Goal: Check status: Check status

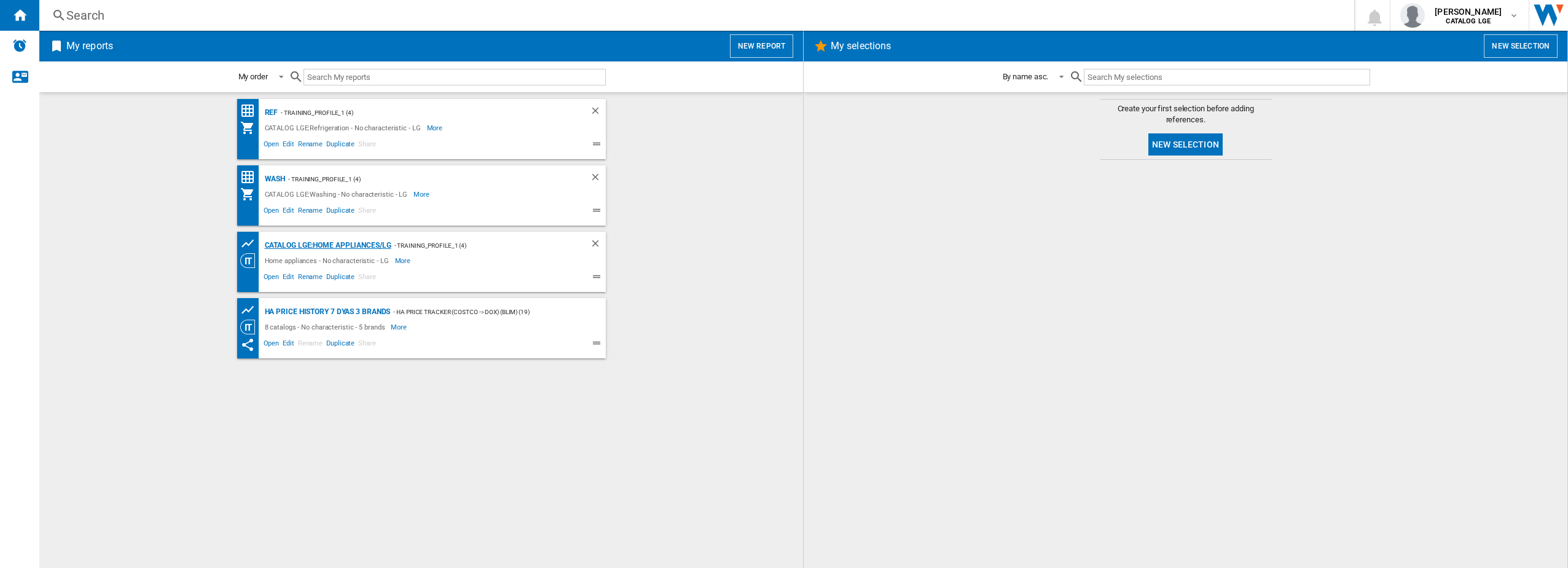
click at [304, 245] on div "CATALOG LGE:Home appliances/LG" at bounding box center [326, 245] width 130 height 15
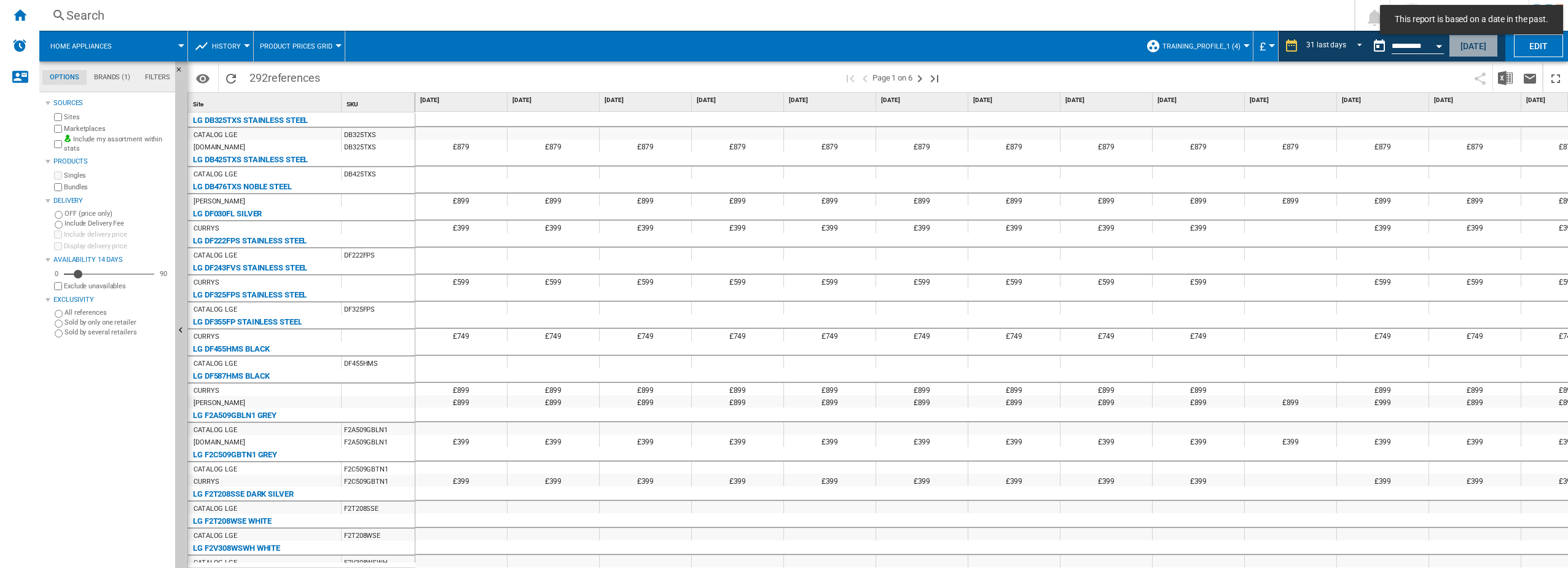
click at [1475, 43] on button "[DATE]" at bounding box center [1473, 45] width 49 height 23
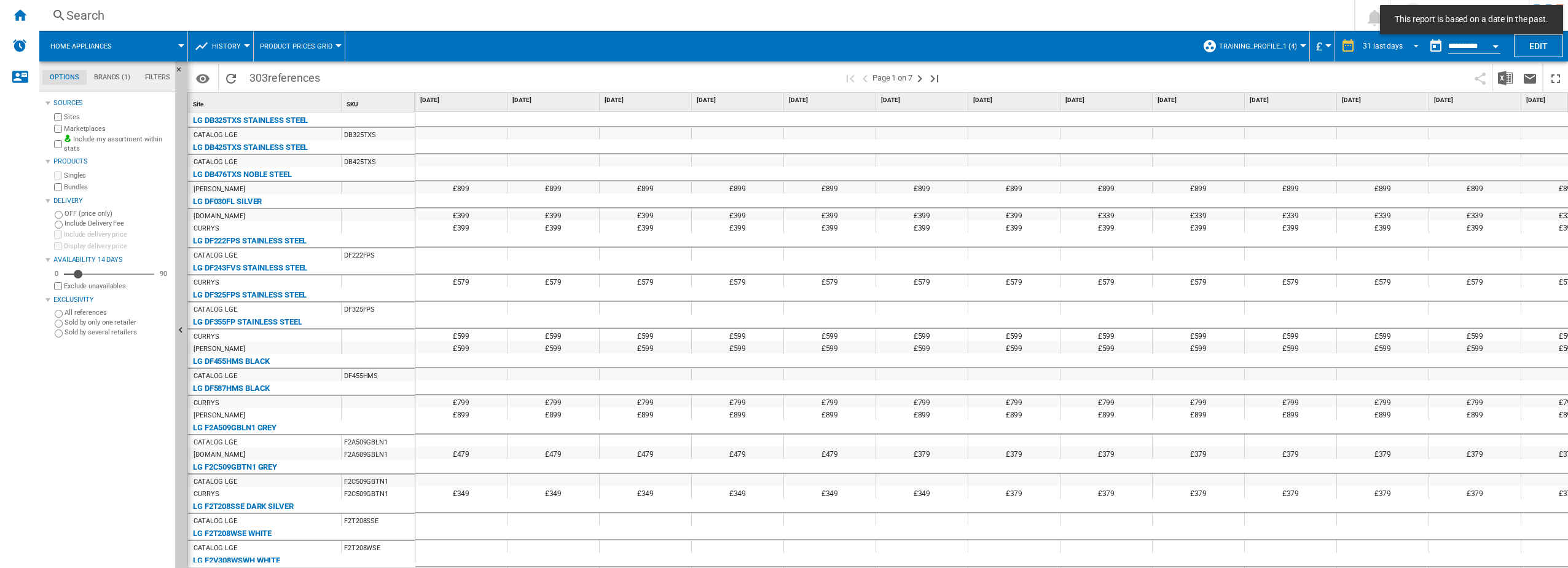
click at [1411, 44] on span "REPORTS.WIZARD.STEPS.REPORT.STEPS.REPORT_OPTIONS.PERIOD: 31 last days" at bounding box center [1412, 45] width 14 height 11
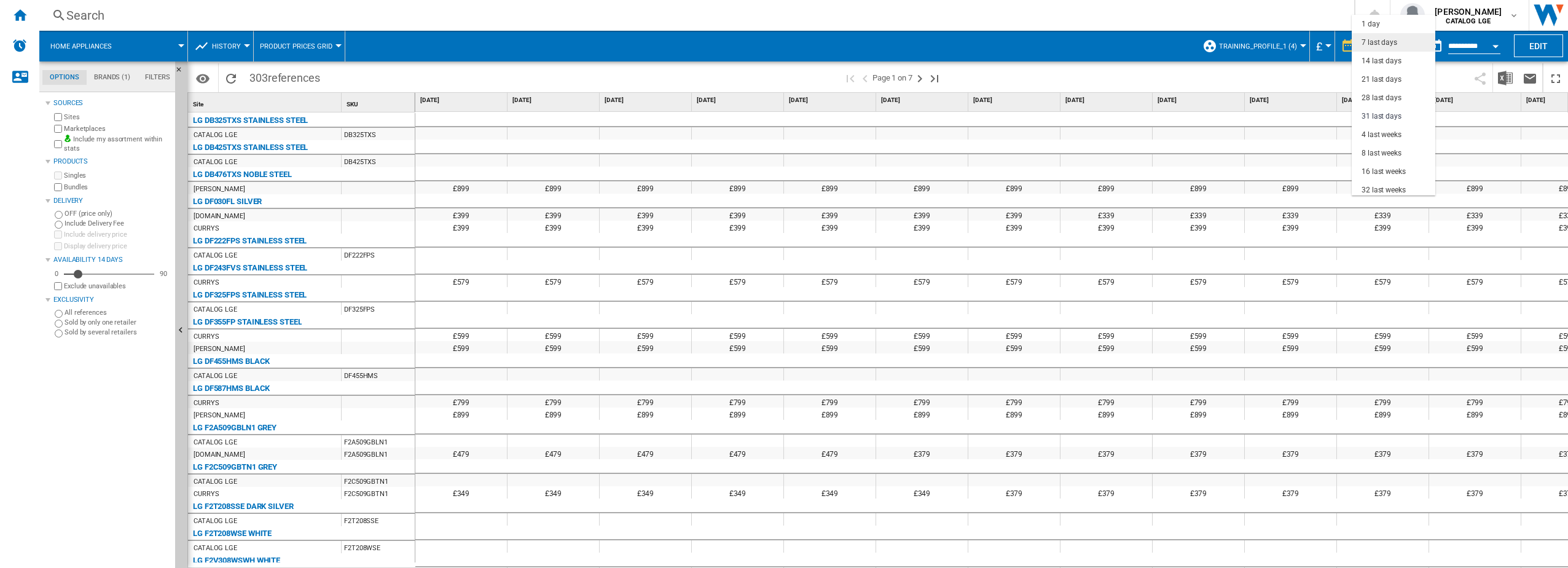
click at [1401, 43] on md-option "7 last days" at bounding box center [1394, 42] width 84 height 19
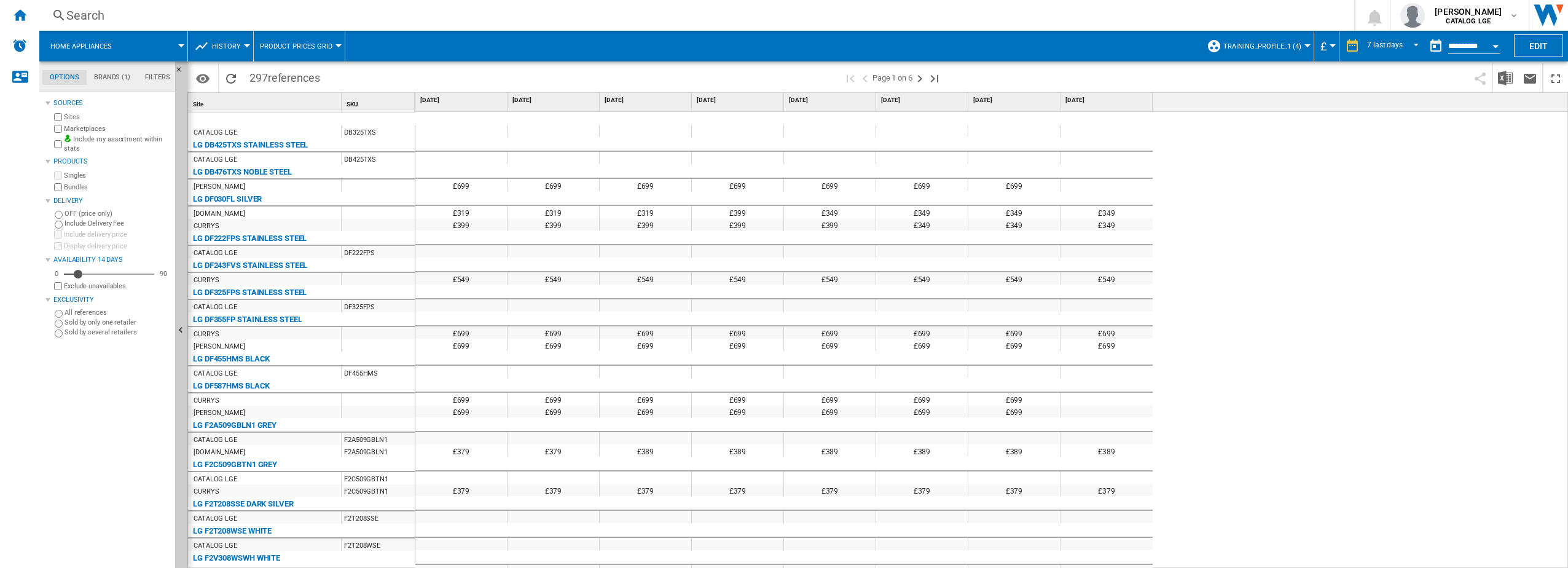
scroll to position [47, 0]
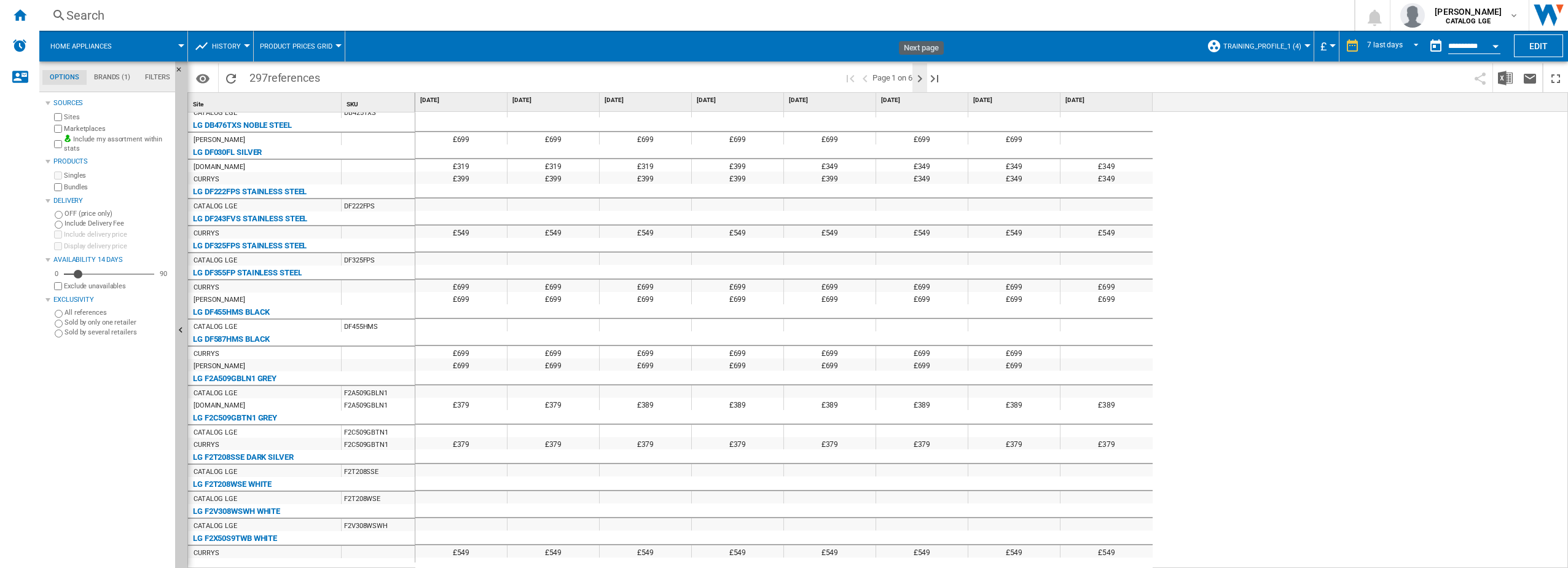
click at [919, 77] on ng-md-icon "Next page" at bounding box center [919, 78] width 14 height 14
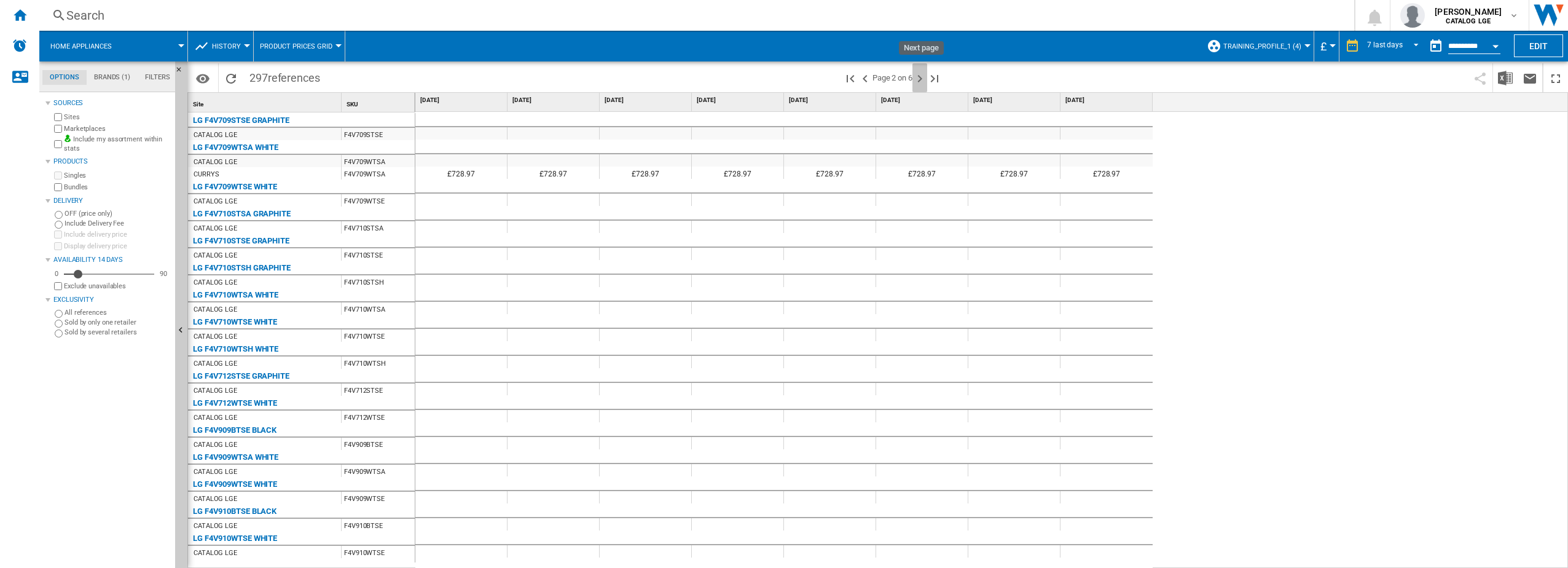
click at [922, 76] on ng-md-icon "Next page" at bounding box center [919, 78] width 14 height 14
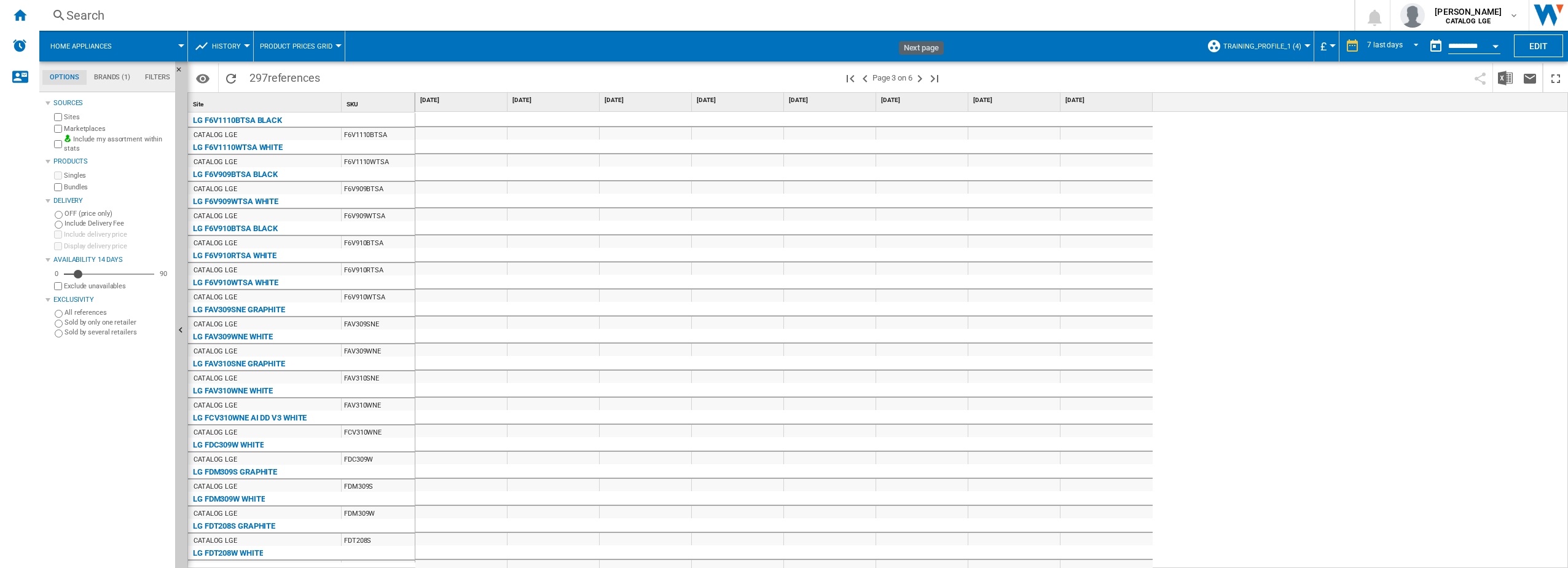
click at [922, 76] on ng-md-icon "Next page" at bounding box center [919, 78] width 14 height 14
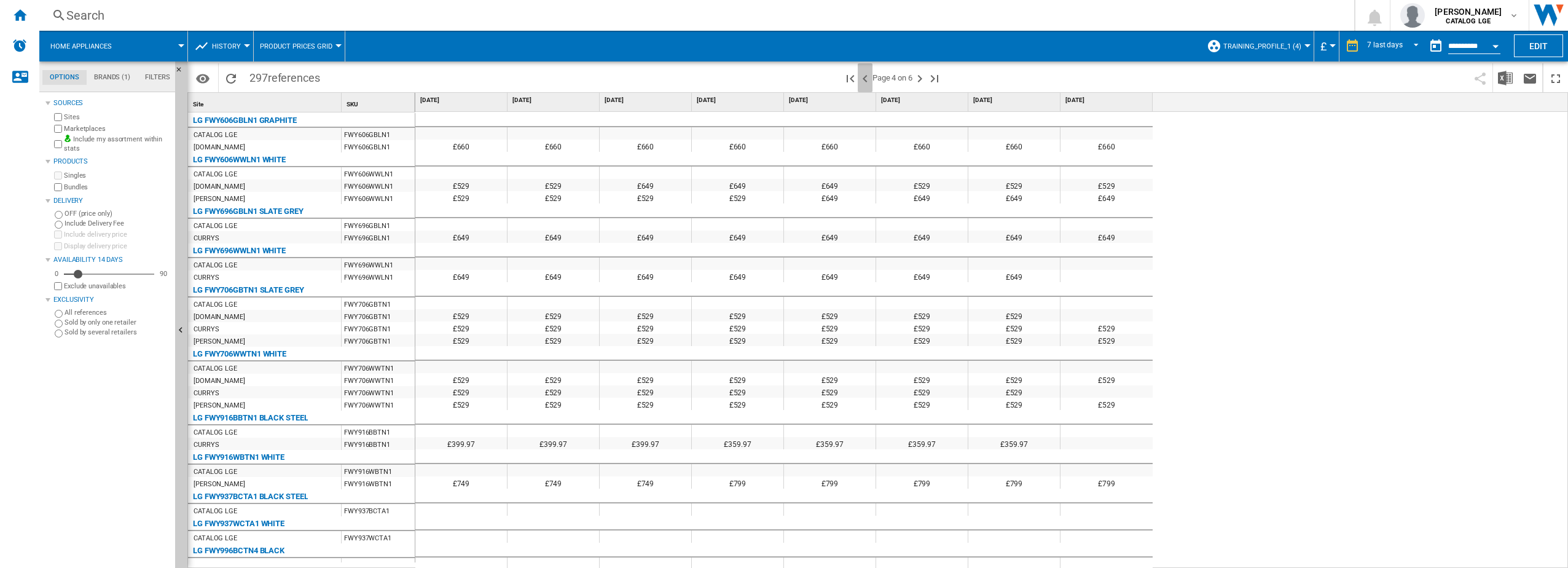
click at [864, 78] on ng-md-icon ">Previous page" at bounding box center [864, 78] width 14 height 14
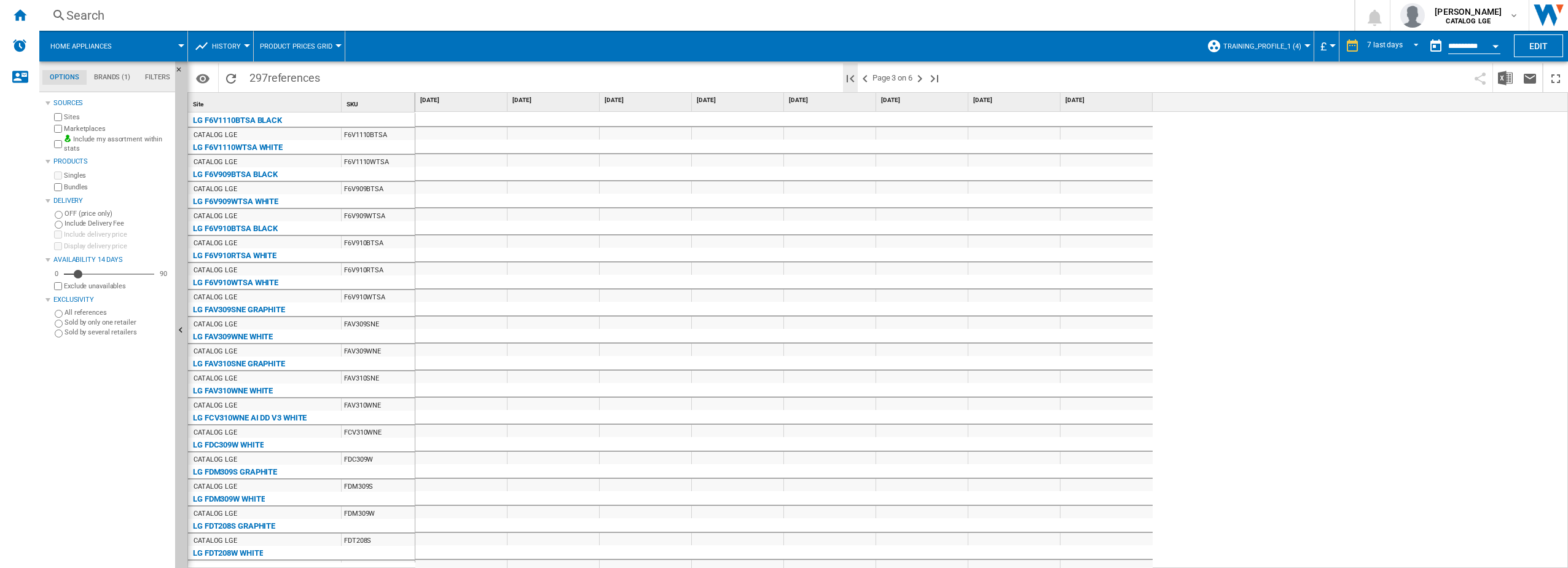
click at [849, 79] on ng-md-icon "First page" at bounding box center [850, 78] width 14 height 14
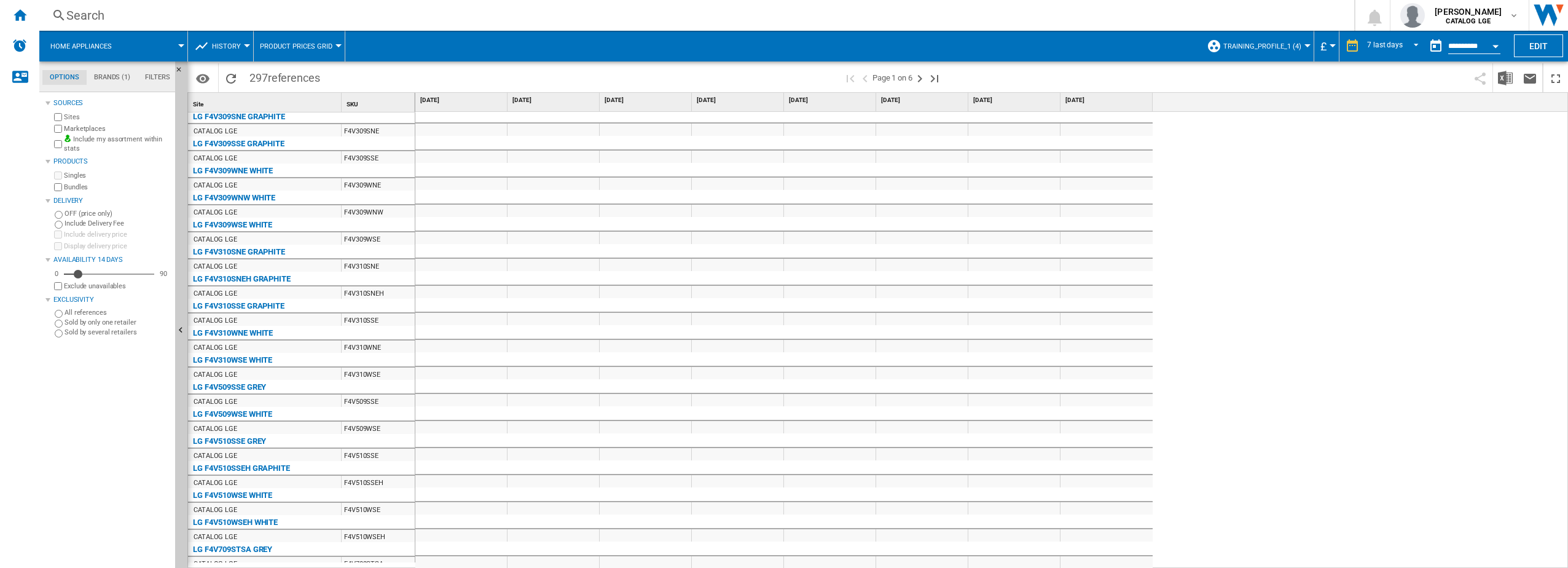
scroll to position [948, 0]
click at [921, 74] on ng-md-icon "Next page" at bounding box center [919, 78] width 14 height 14
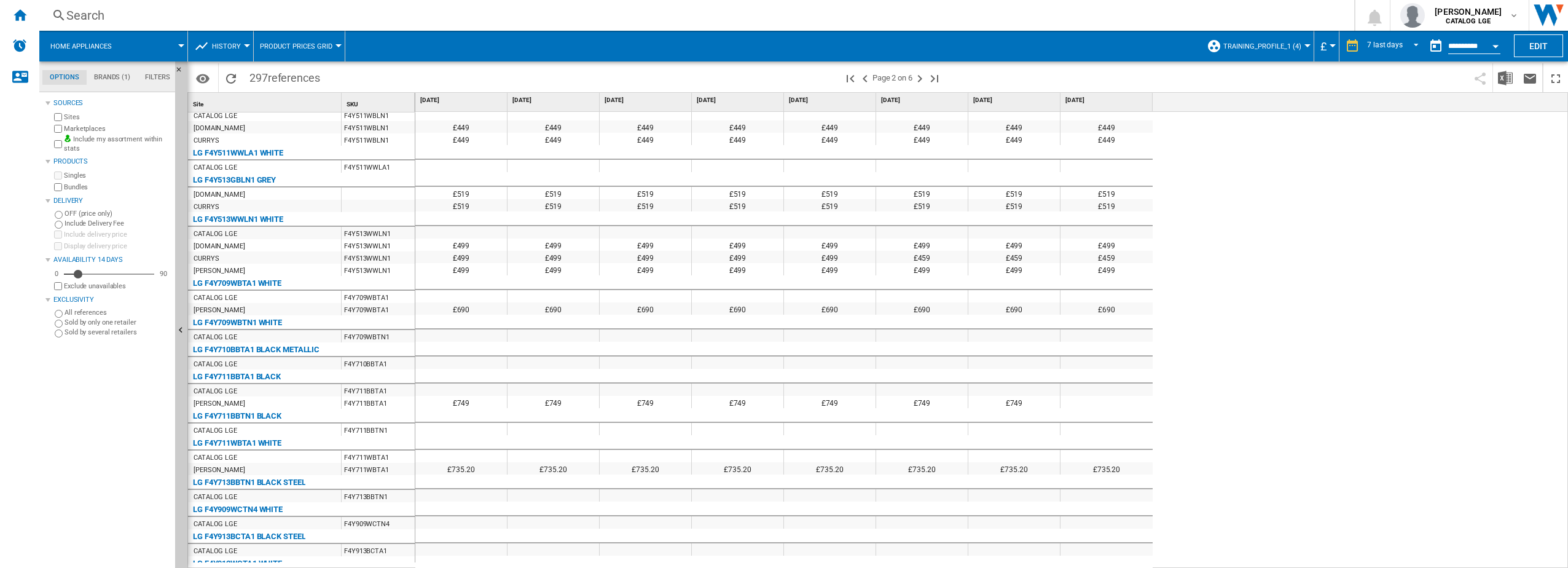
scroll to position [921, 0]
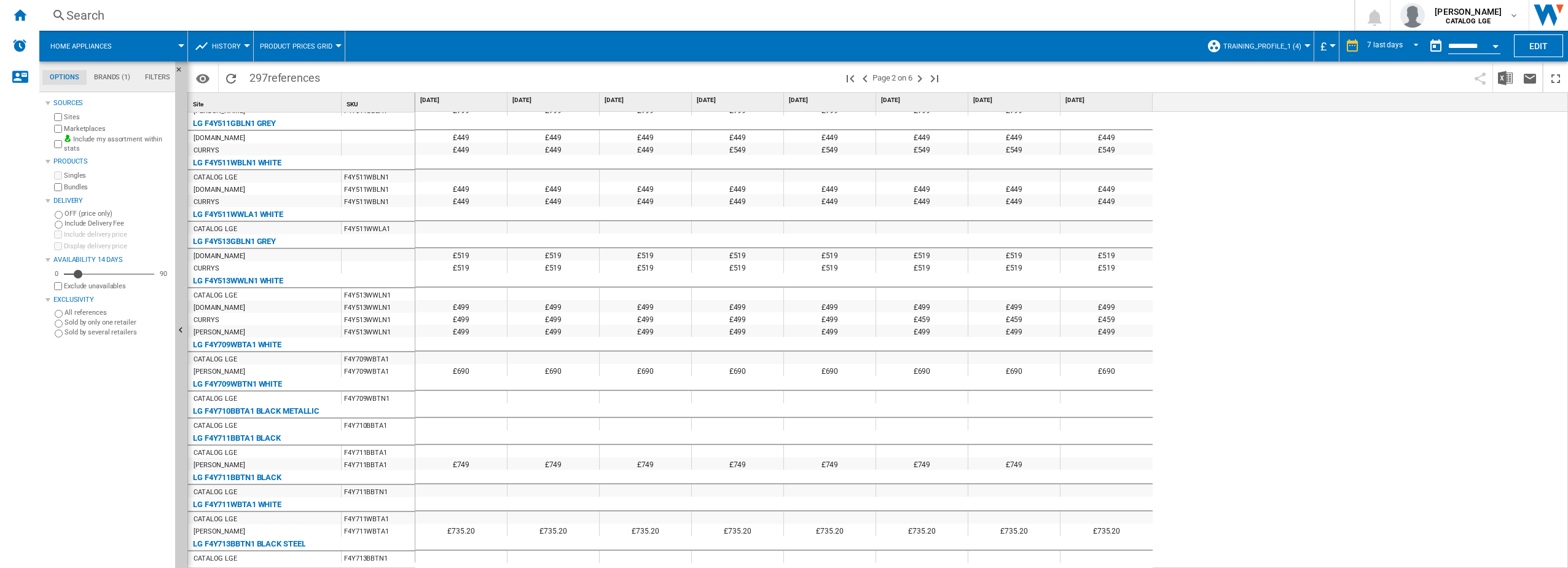
click at [1305, 47] on div at bounding box center [1307, 45] width 6 height 3
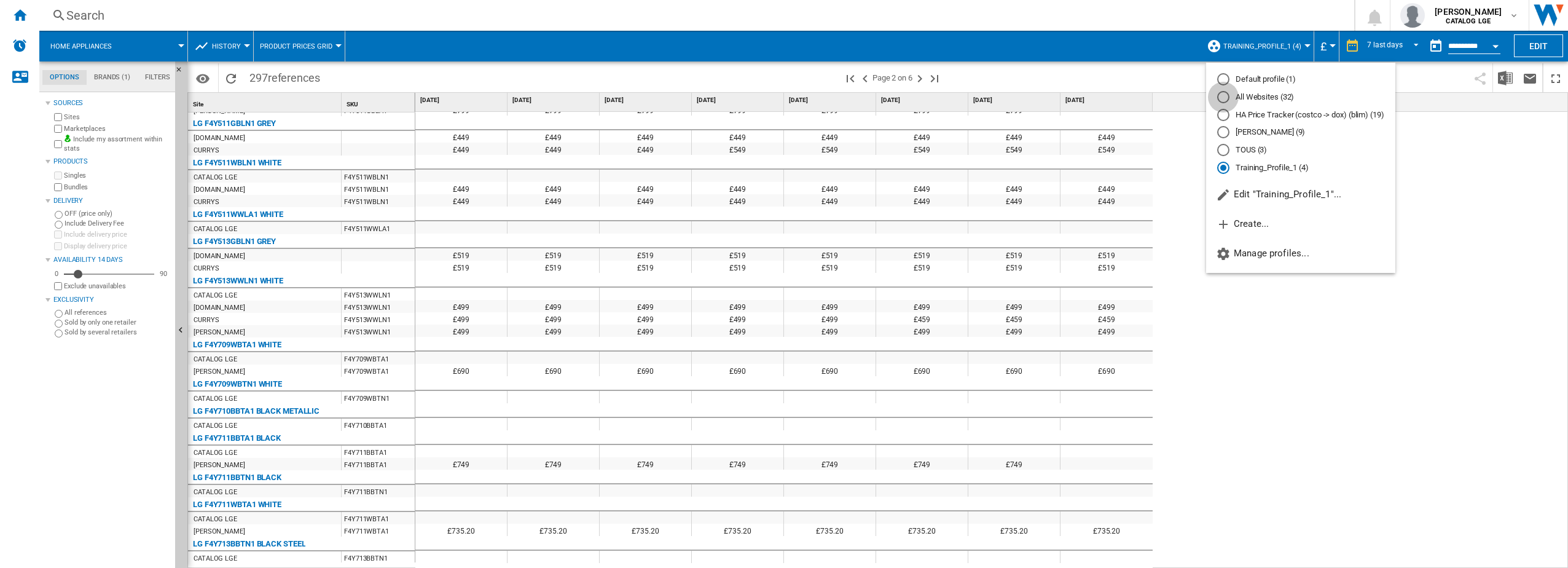
click at [1224, 101] on div "All Websites (32)" at bounding box center [1223, 97] width 12 height 12
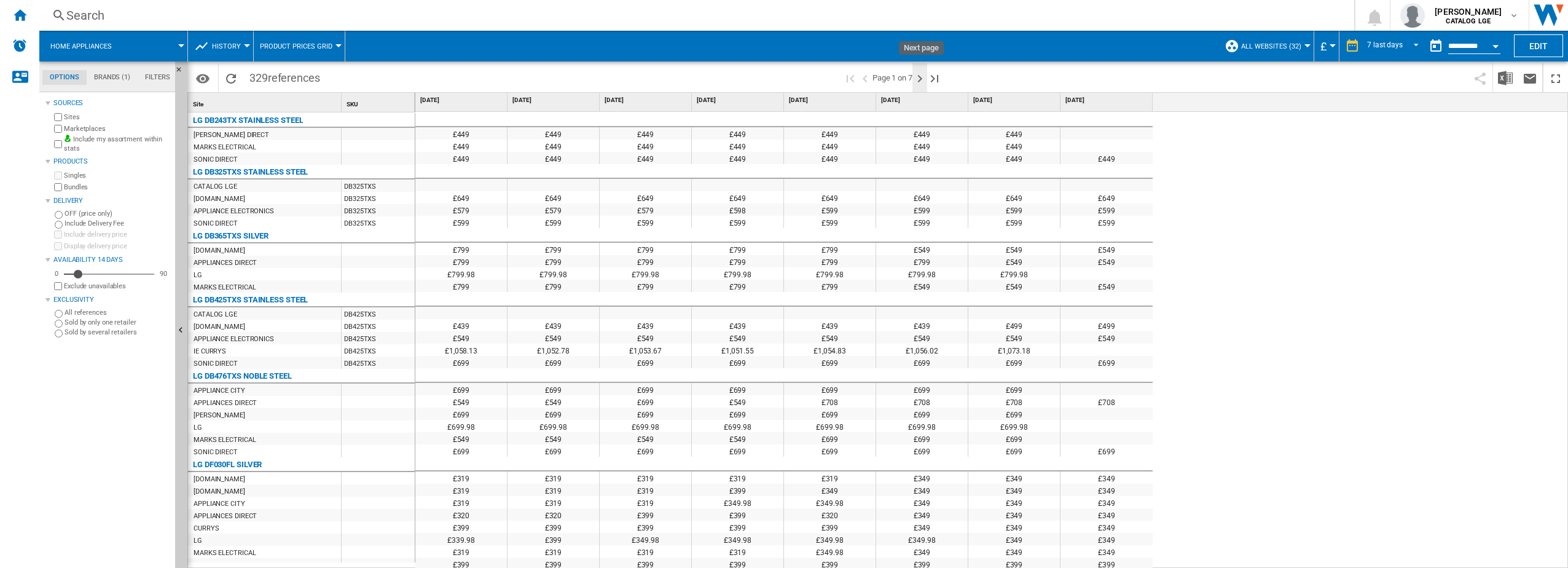
click at [921, 77] on ng-md-icon "Next page" at bounding box center [919, 78] width 14 height 14
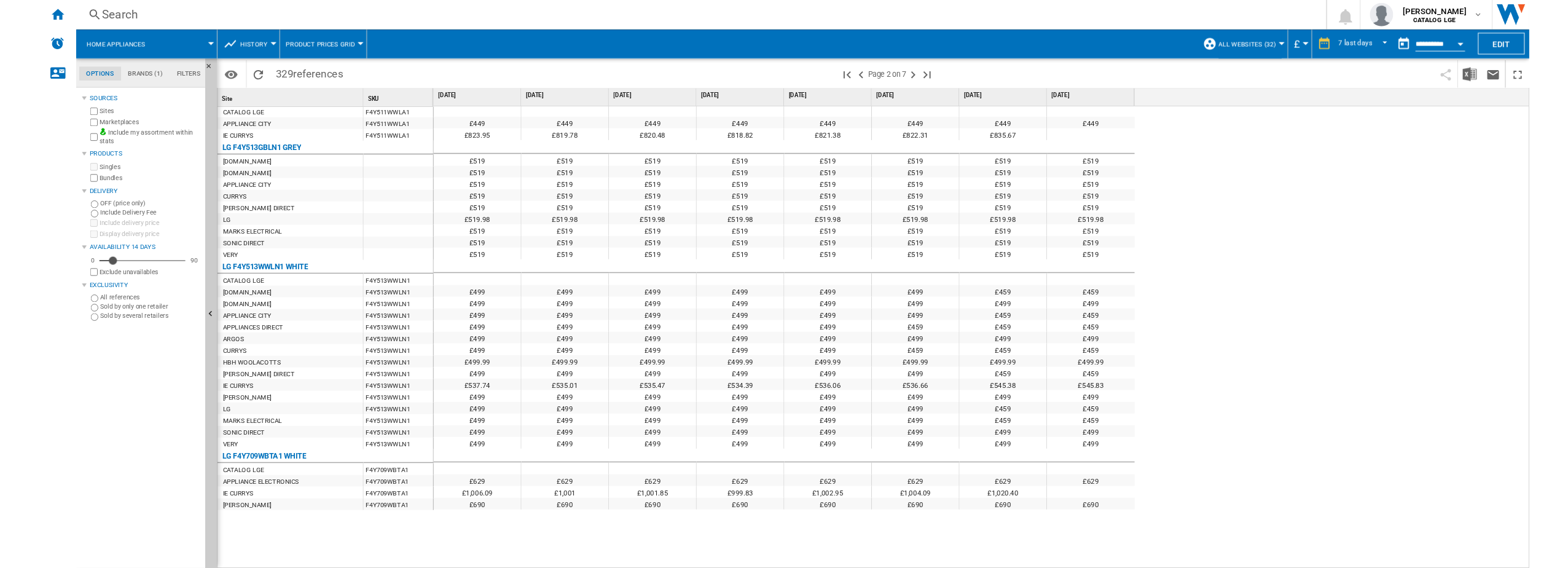
scroll to position [3036, 0]
